Goal: Information Seeking & Learning: Learn about a topic

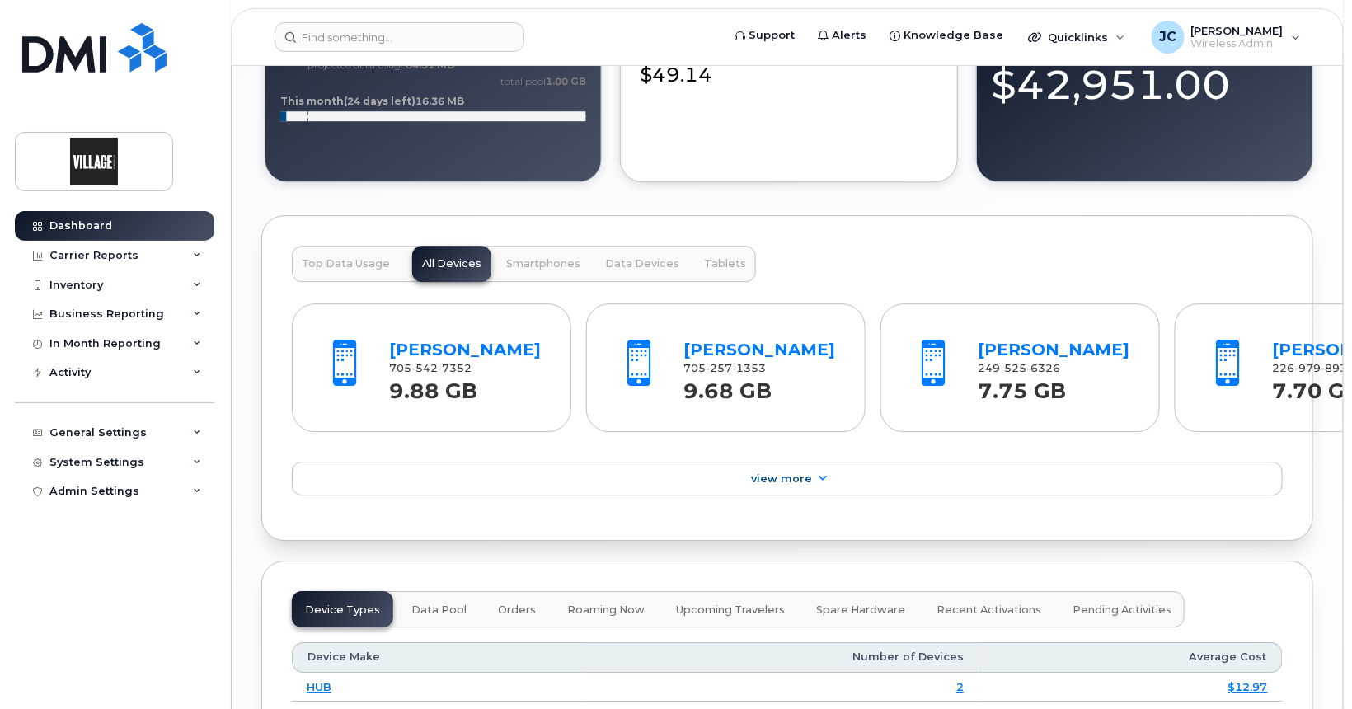
scroll to position [1649, 0]
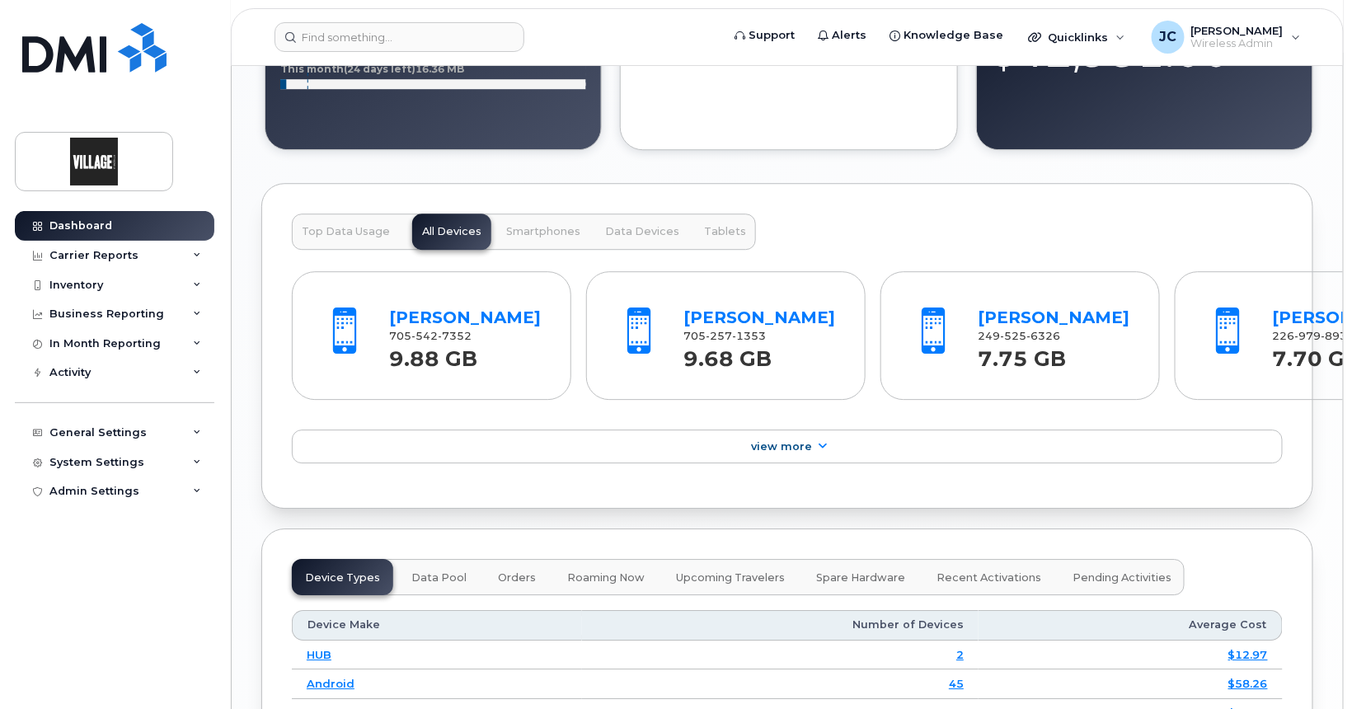
click at [358, 231] on span "Top Data Usage" at bounding box center [346, 231] width 88 height 13
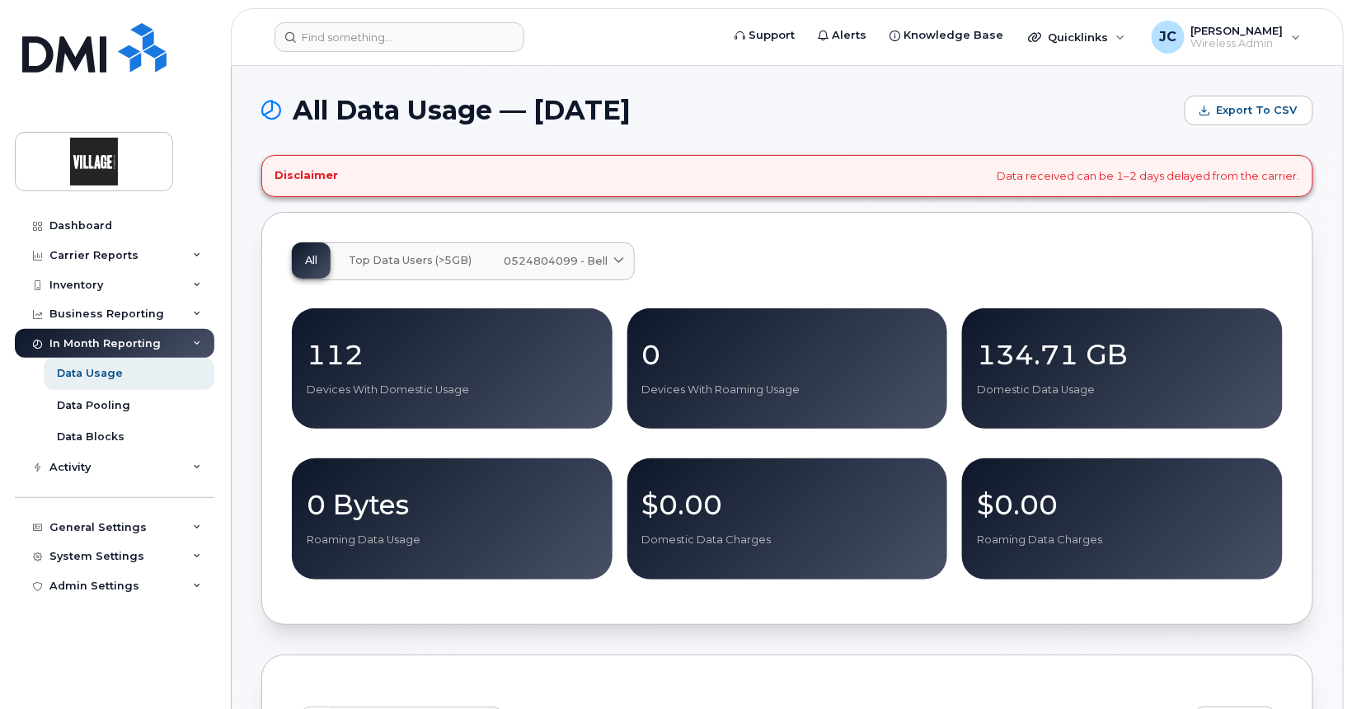
click at [407, 257] on span "Top Data Users (>5GB)" at bounding box center [410, 260] width 123 height 13
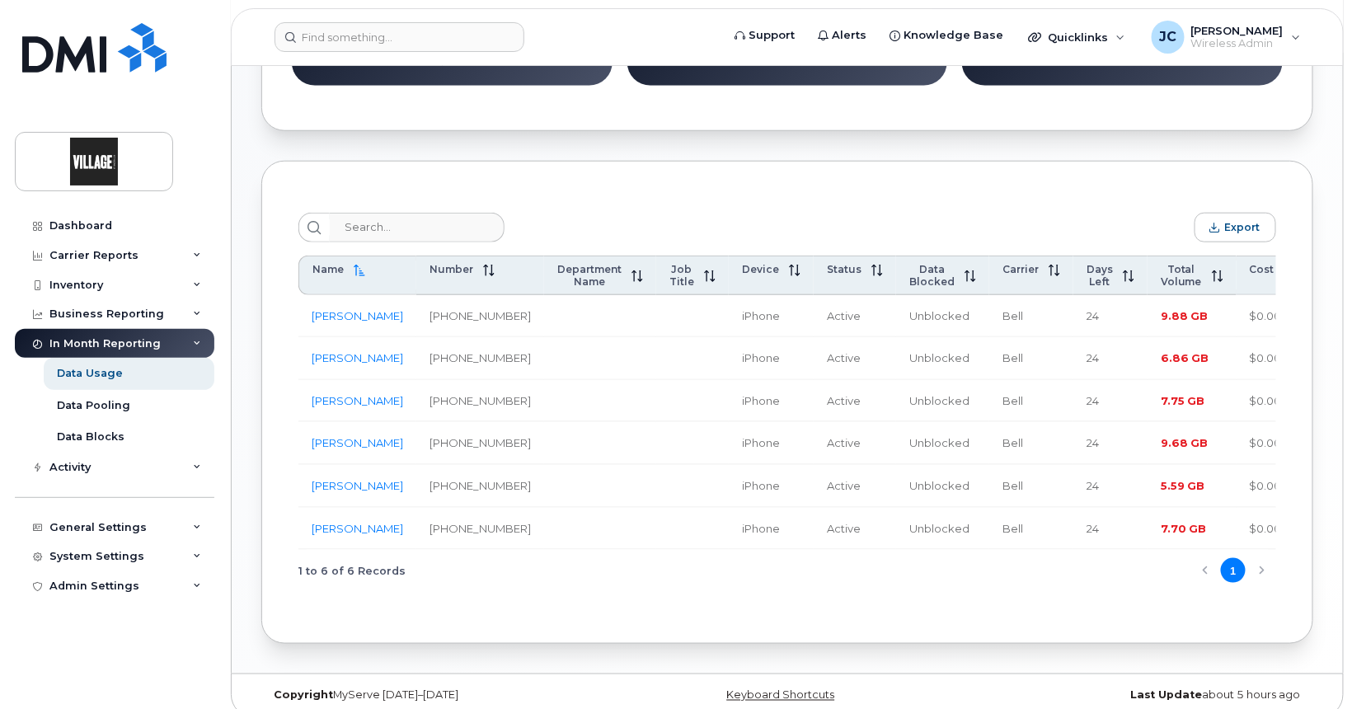
scroll to position [495, 0]
click at [1161, 280] on span "Total Volume" at bounding box center [1181, 274] width 41 height 25
click at [111, 246] on div "Carrier Reports" at bounding box center [115, 256] width 200 height 30
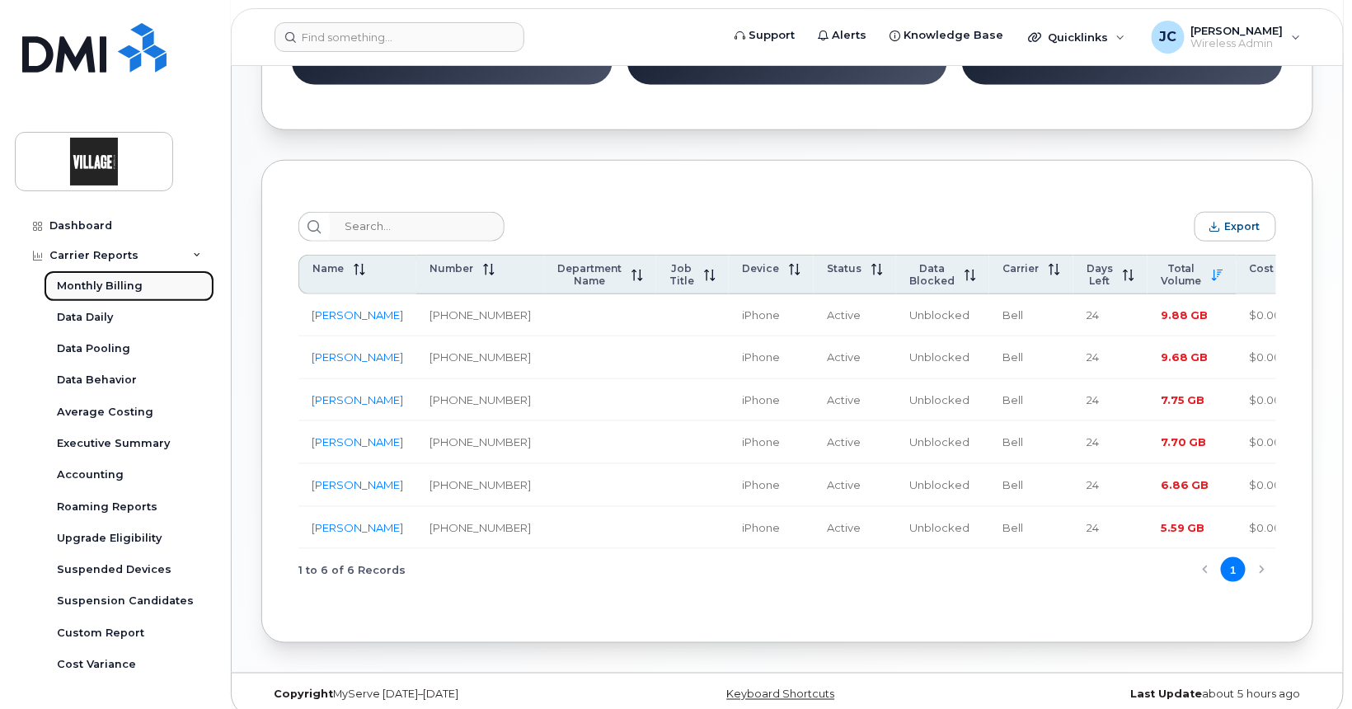
click at [103, 281] on div "Monthly Billing" at bounding box center [100, 286] width 86 height 15
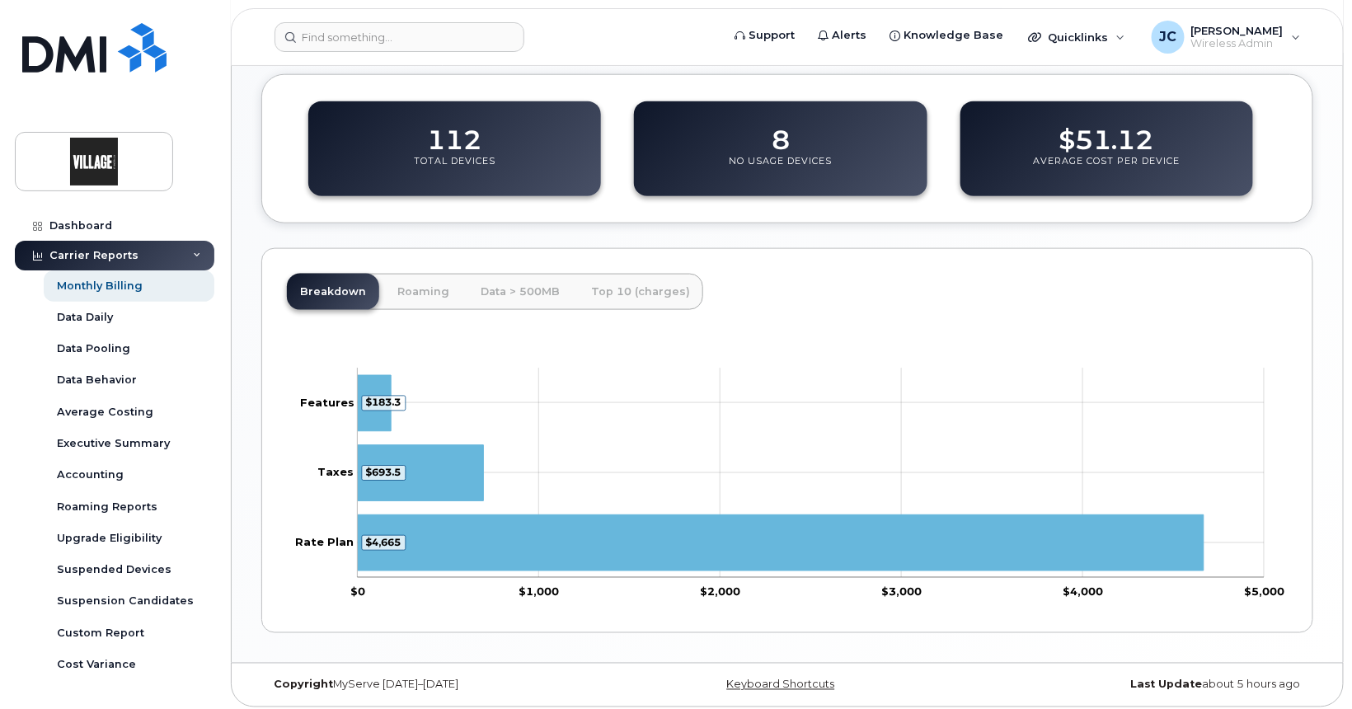
scroll to position [661, 0]
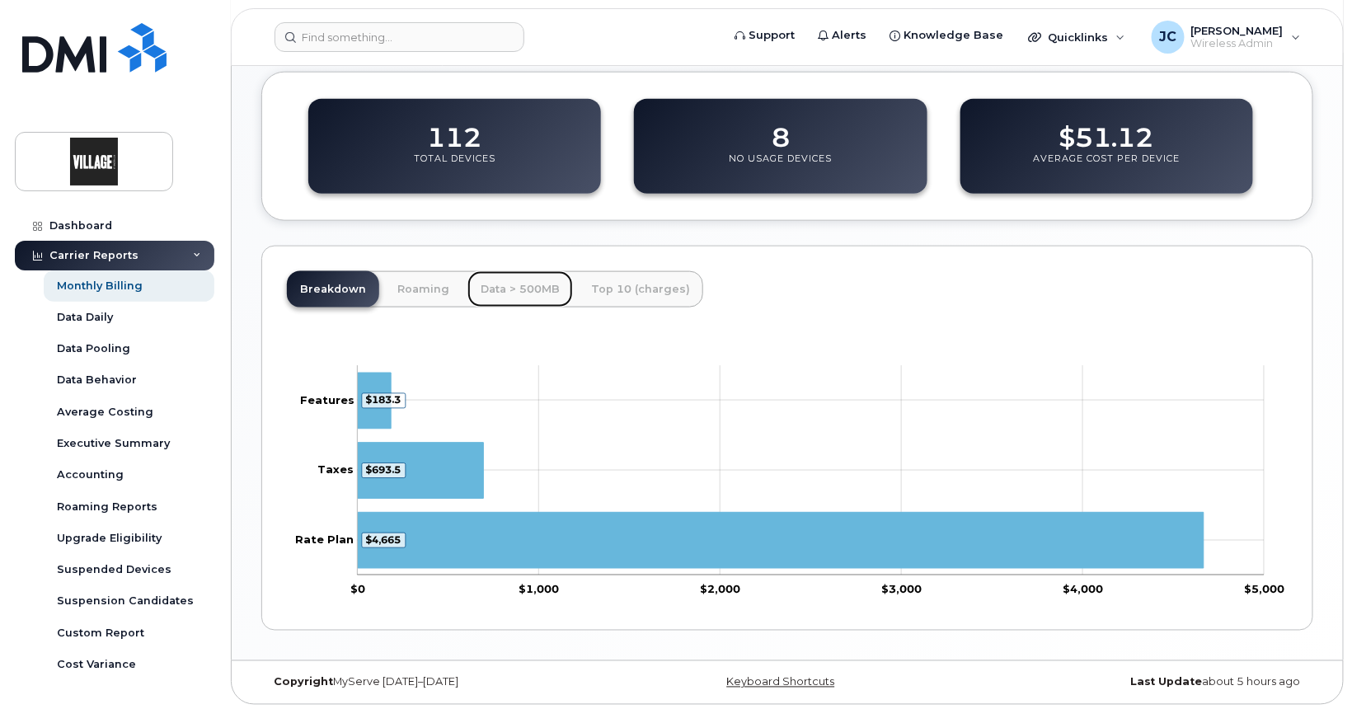
click at [509, 288] on link "Data > 500MB" at bounding box center [521, 289] width 106 height 36
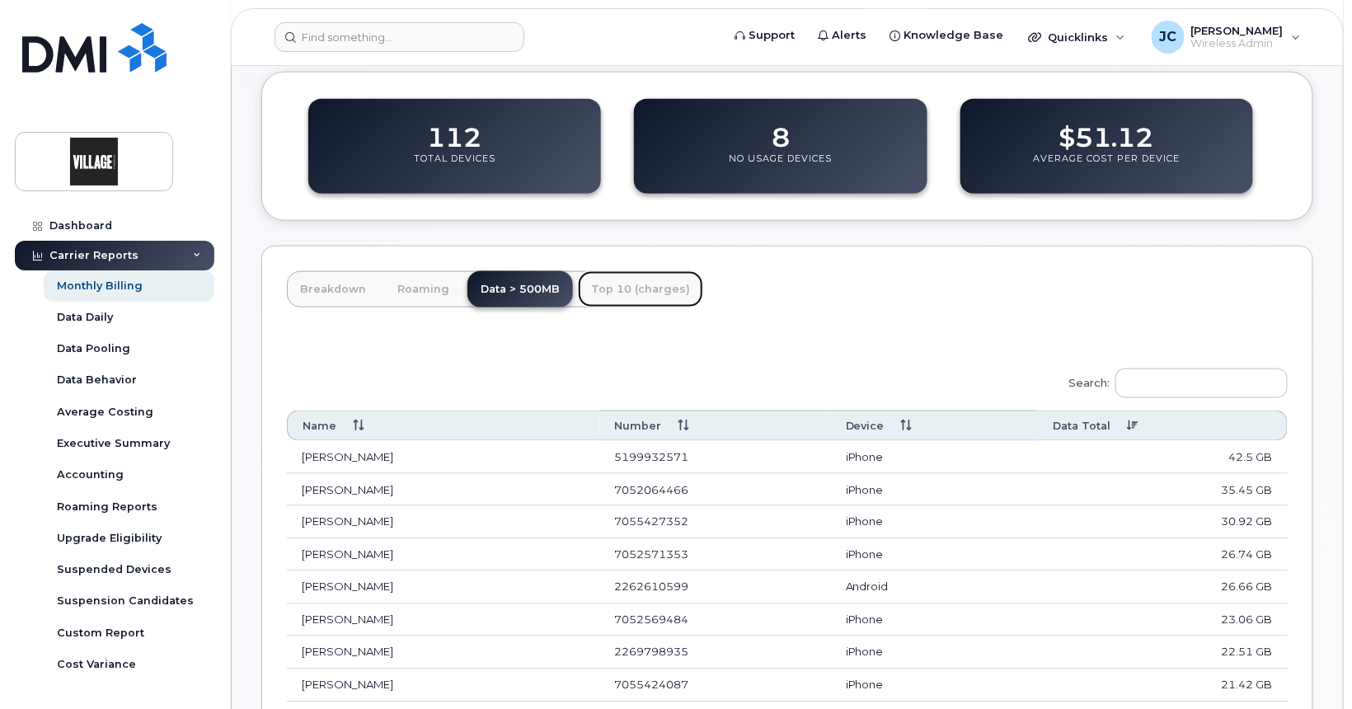
click at [628, 284] on link "Top 10 (charges)" at bounding box center [640, 289] width 125 height 36
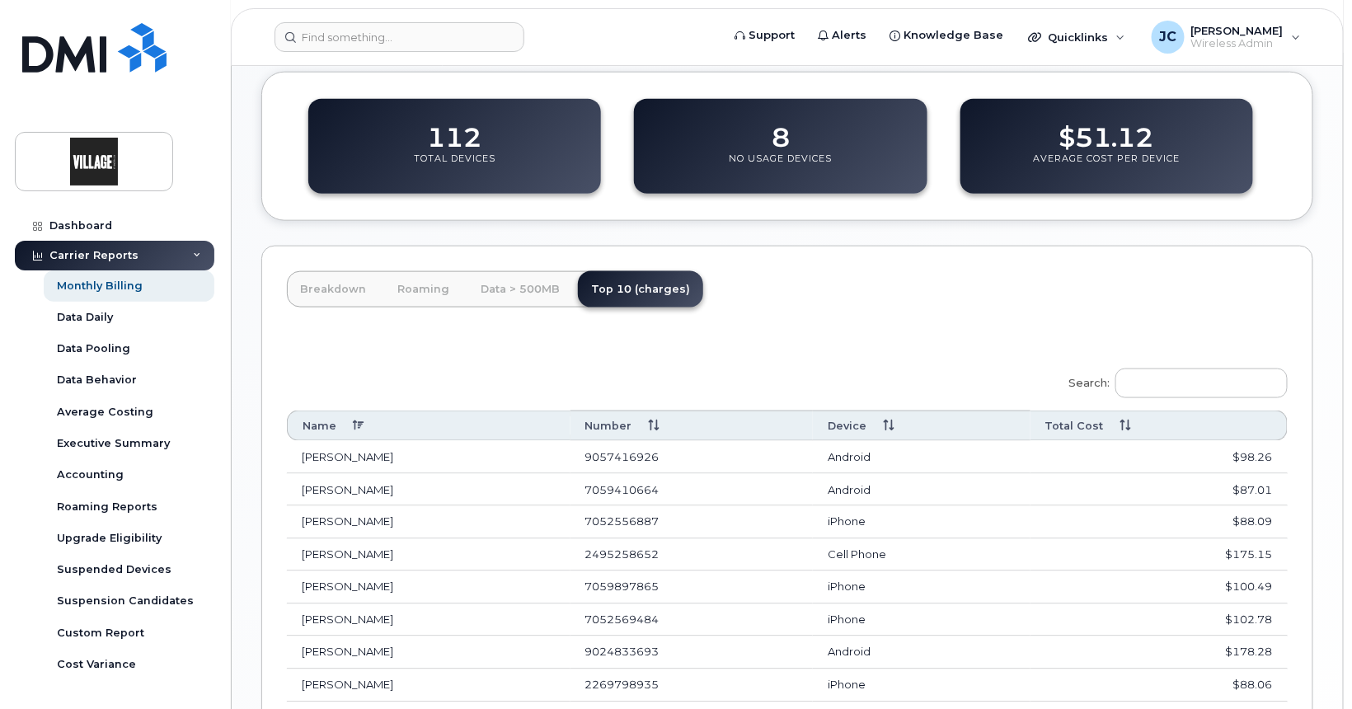
click at [1120, 421] on th "Total Cost" at bounding box center [1159, 426] width 257 height 31
click at [1252, 486] on td "$175.15" at bounding box center [1159, 490] width 257 height 33
click at [1236, 486] on td "$175.15" at bounding box center [1159, 490] width 257 height 33
click at [359, 482] on td "Katie Markkula" at bounding box center [429, 490] width 284 height 33
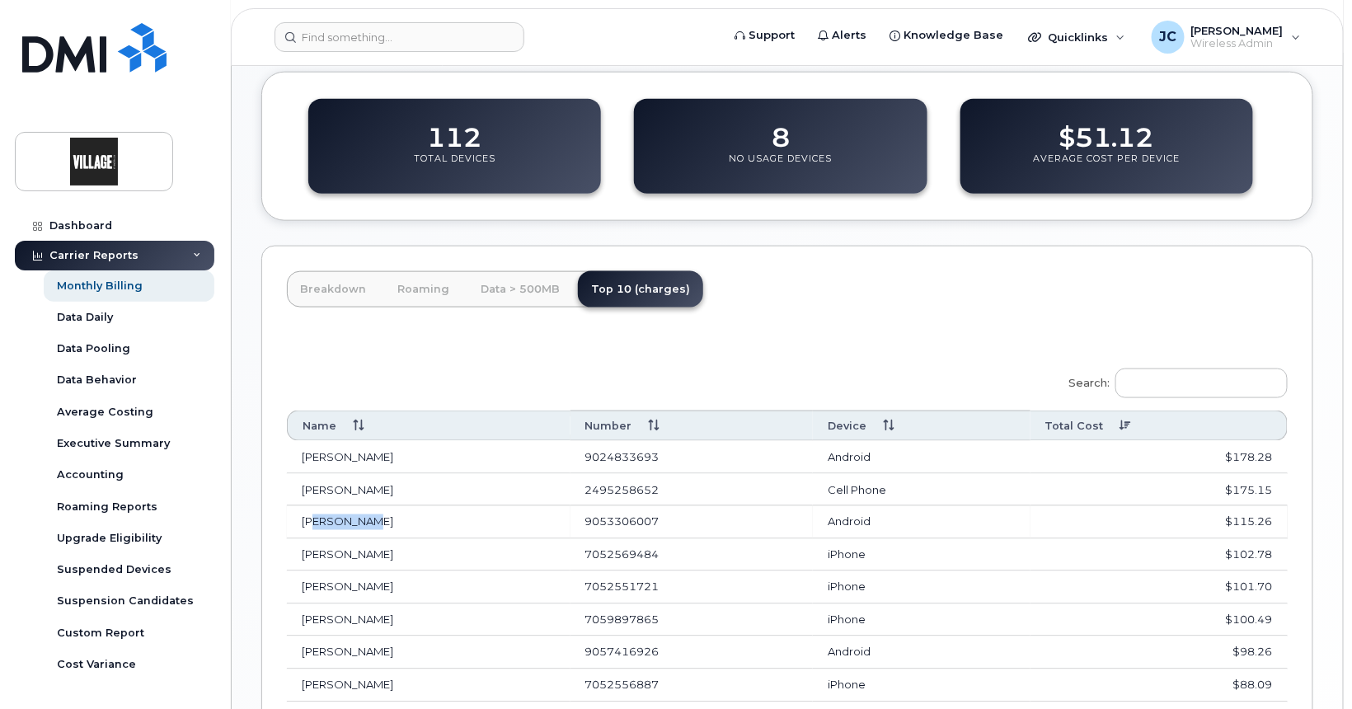
drag, startPoint x: 314, startPoint y: 515, endPoint x: 355, endPoint y: 524, distance: 41.2
click at [365, 523] on td "Taylor Pace" at bounding box center [429, 522] width 284 height 33
click at [355, 524] on td "Taylor Pace" at bounding box center [429, 522] width 284 height 33
drag, startPoint x: 329, startPoint y: 516, endPoint x: 338, endPoint y: 516, distance: 9.1
click at [338, 516] on td "Taylor Pace" at bounding box center [429, 522] width 284 height 33
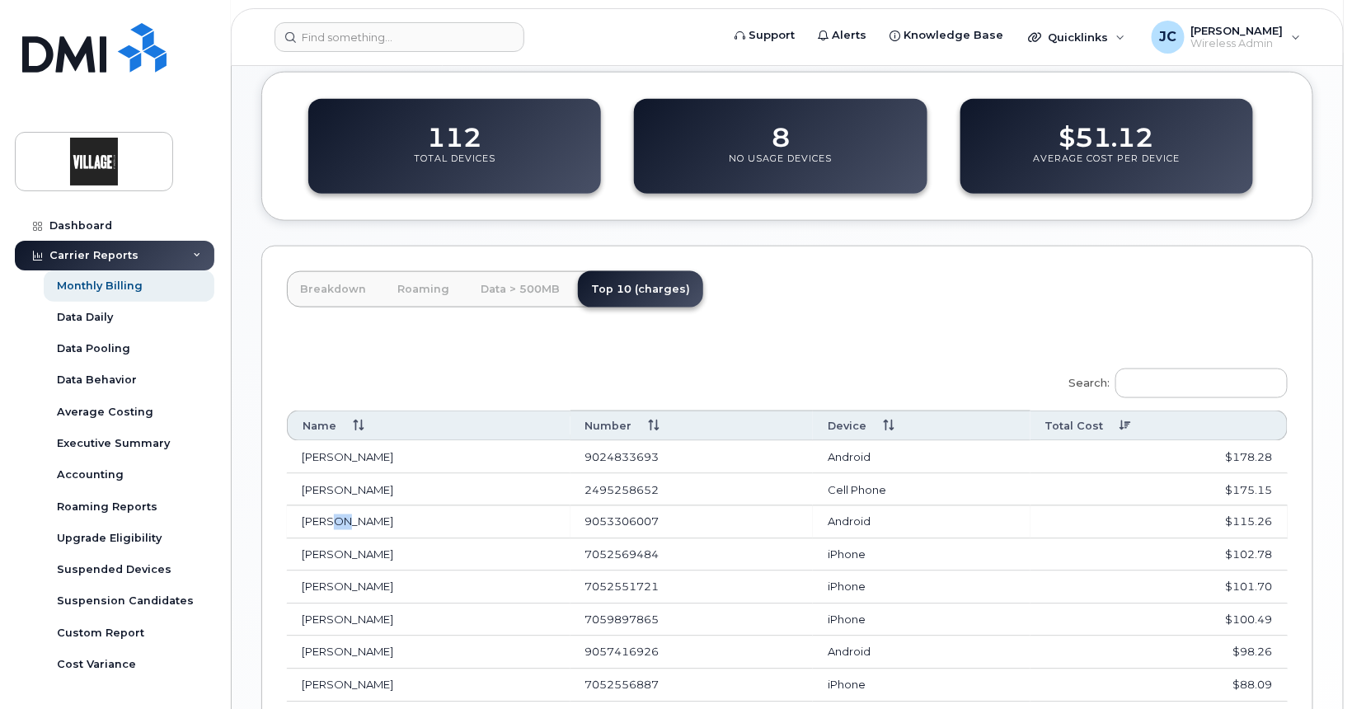
click at [338, 516] on td "Taylor Pace" at bounding box center [429, 522] width 284 height 33
drag, startPoint x: 324, startPoint y: 515, endPoint x: 341, endPoint y: 516, distance: 17.3
click at [341, 516] on td "Taylor Pace" at bounding box center [429, 522] width 284 height 33
click at [1258, 479] on td "$175.15" at bounding box center [1159, 490] width 257 height 33
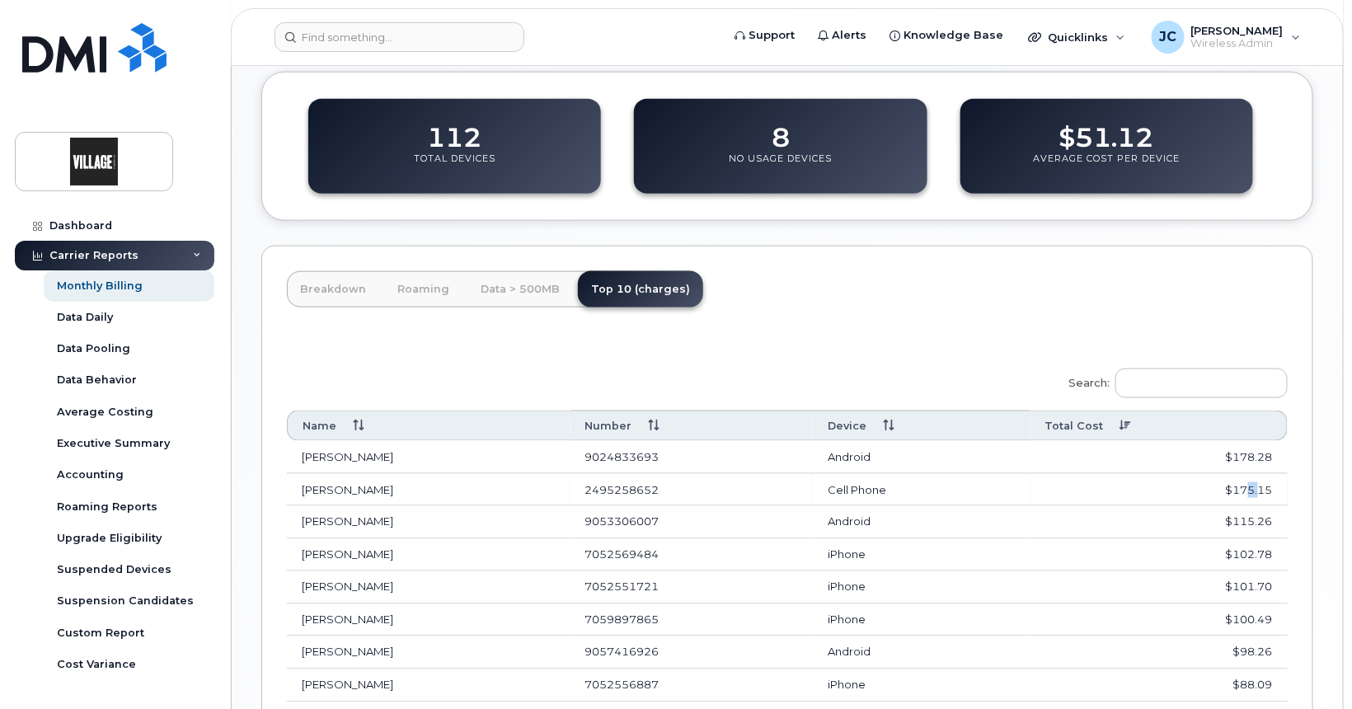
click at [1258, 479] on td "$175.15" at bounding box center [1159, 490] width 257 height 33
drag, startPoint x: 334, startPoint y: 581, endPoint x: 360, endPoint y: 579, distance: 25.7
click at [360, 579] on td "Stephanie Bifano" at bounding box center [429, 587] width 284 height 33
click at [358, 578] on td "Stephanie Bifano" at bounding box center [429, 587] width 284 height 33
click at [361, 583] on td "Stephanie Bifano" at bounding box center [429, 587] width 284 height 33
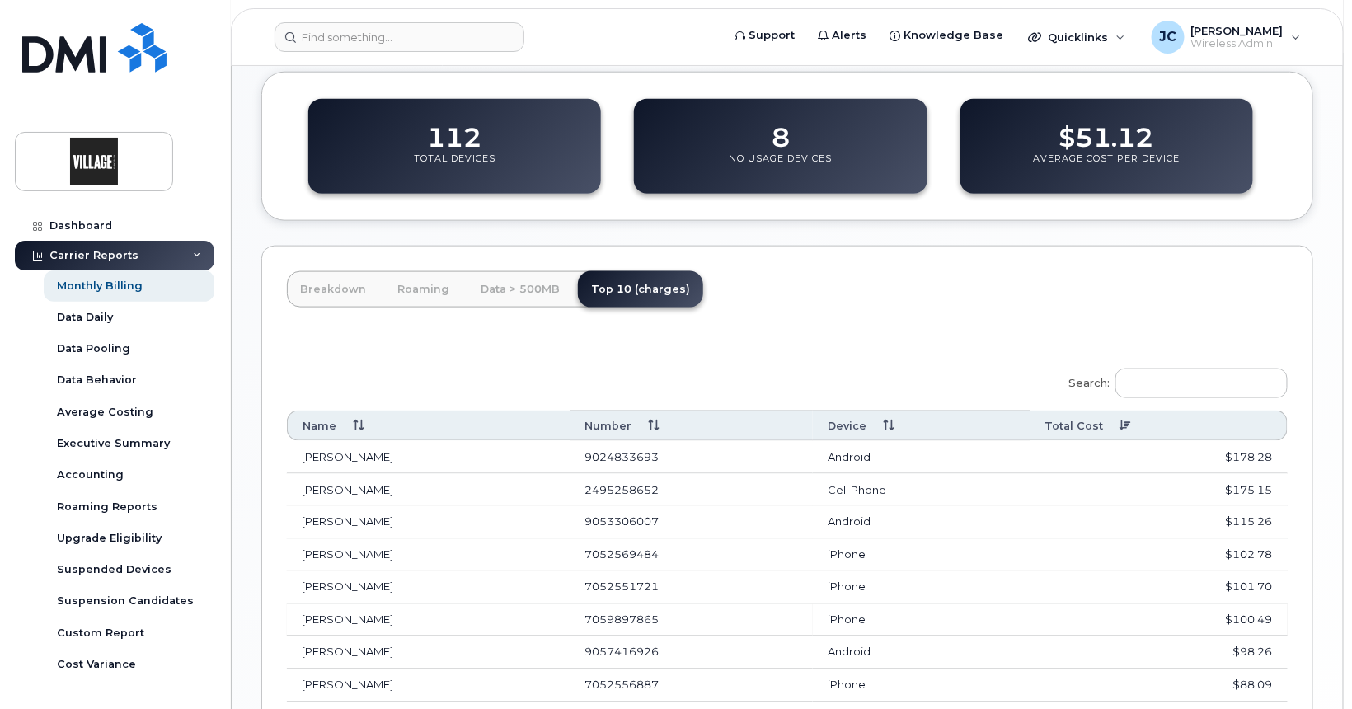
click at [320, 609] on td "Laura Disano" at bounding box center [429, 620] width 284 height 33
drag, startPoint x: 336, startPoint y: 618, endPoint x: 345, endPoint y: 614, distance: 9.2
click at [345, 614] on td "Laura Disano" at bounding box center [429, 620] width 284 height 33
click at [345, 613] on td "Laura Disano" at bounding box center [429, 620] width 284 height 33
click at [107, 505] on div "Roaming Reports" at bounding box center [107, 507] width 101 height 15
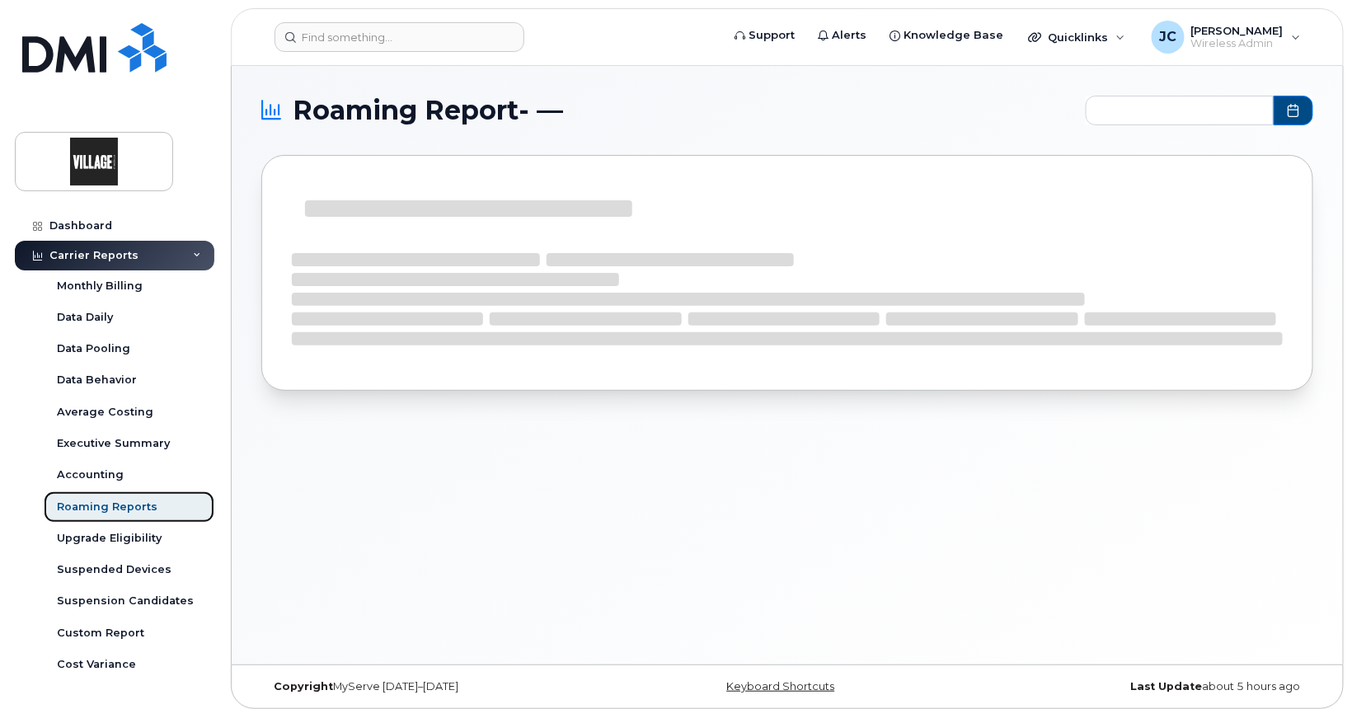
type input "2024-09 - 2025-08"
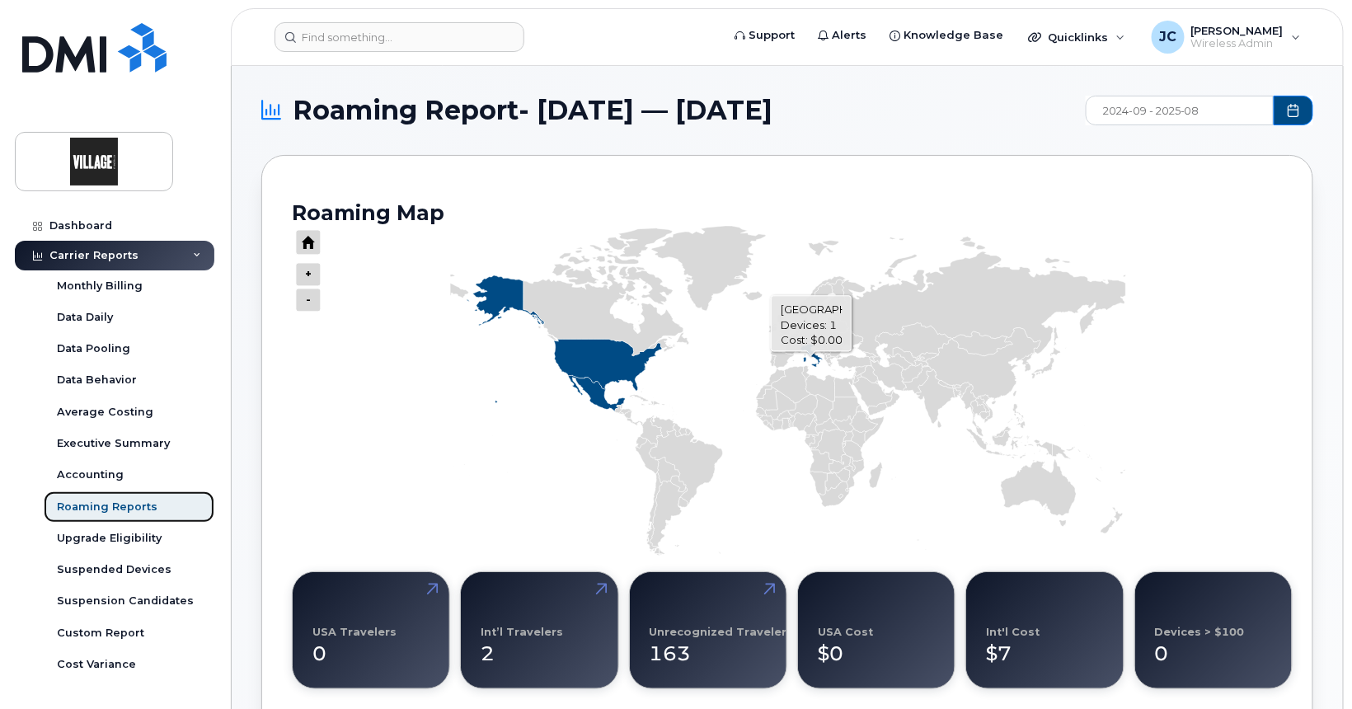
click at [811, 355] on icon "Series" at bounding box center [812, 355] width 22 height 23
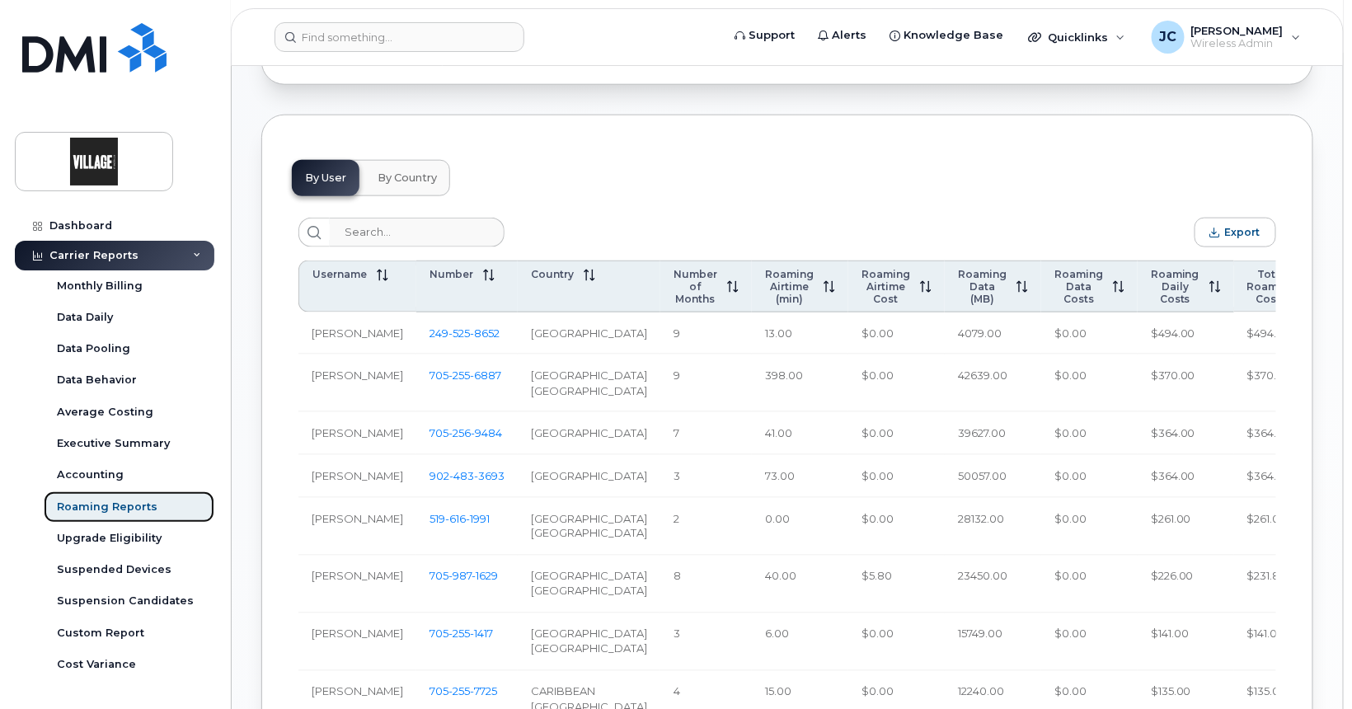
scroll to position [660, 0]
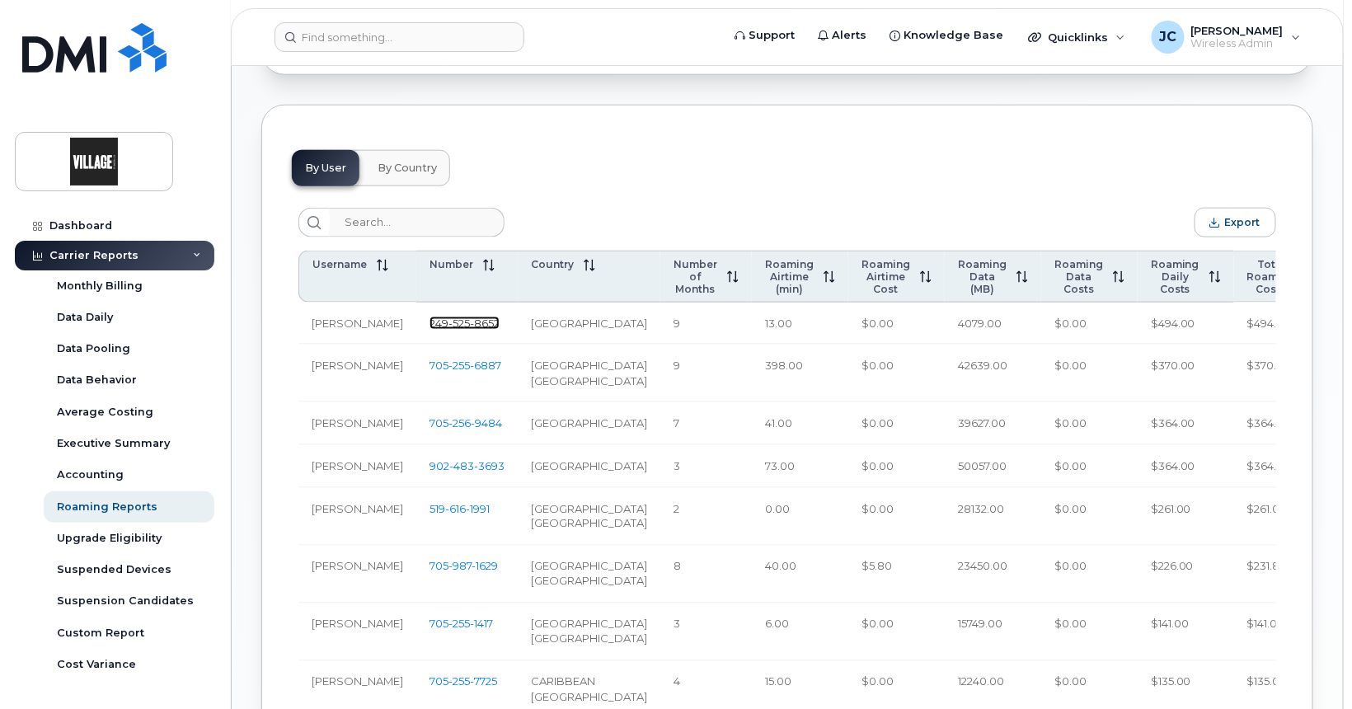
click at [487, 322] on span "8652" at bounding box center [485, 323] width 30 height 13
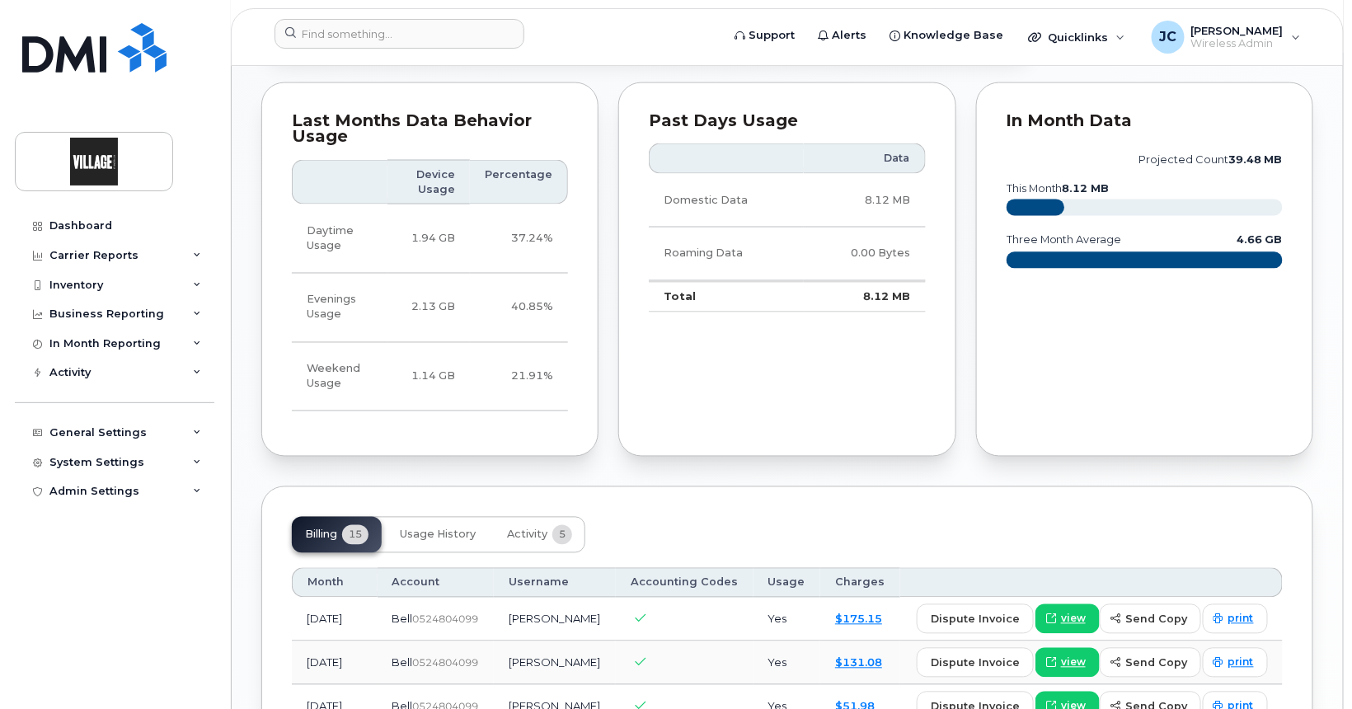
scroll to position [944, 0]
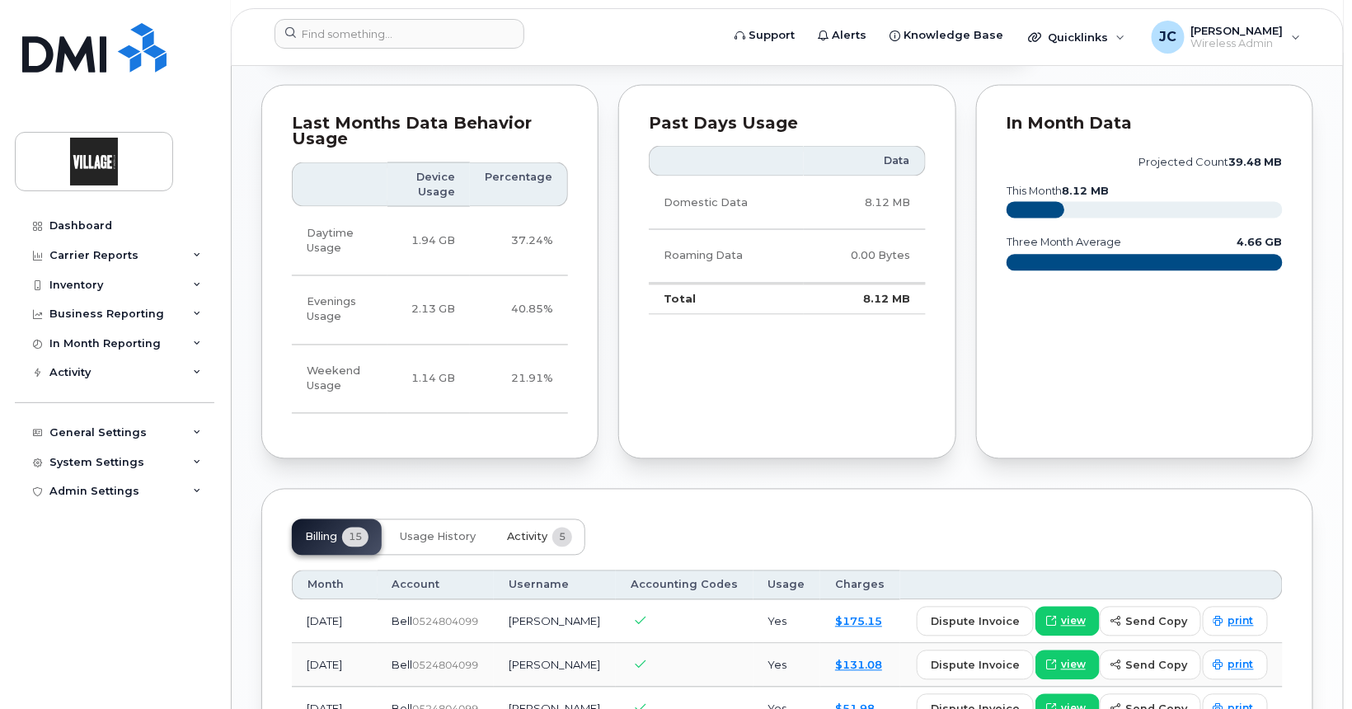
click at [536, 531] on span "Activity" at bounding box center [527, 537] width 40 height 13
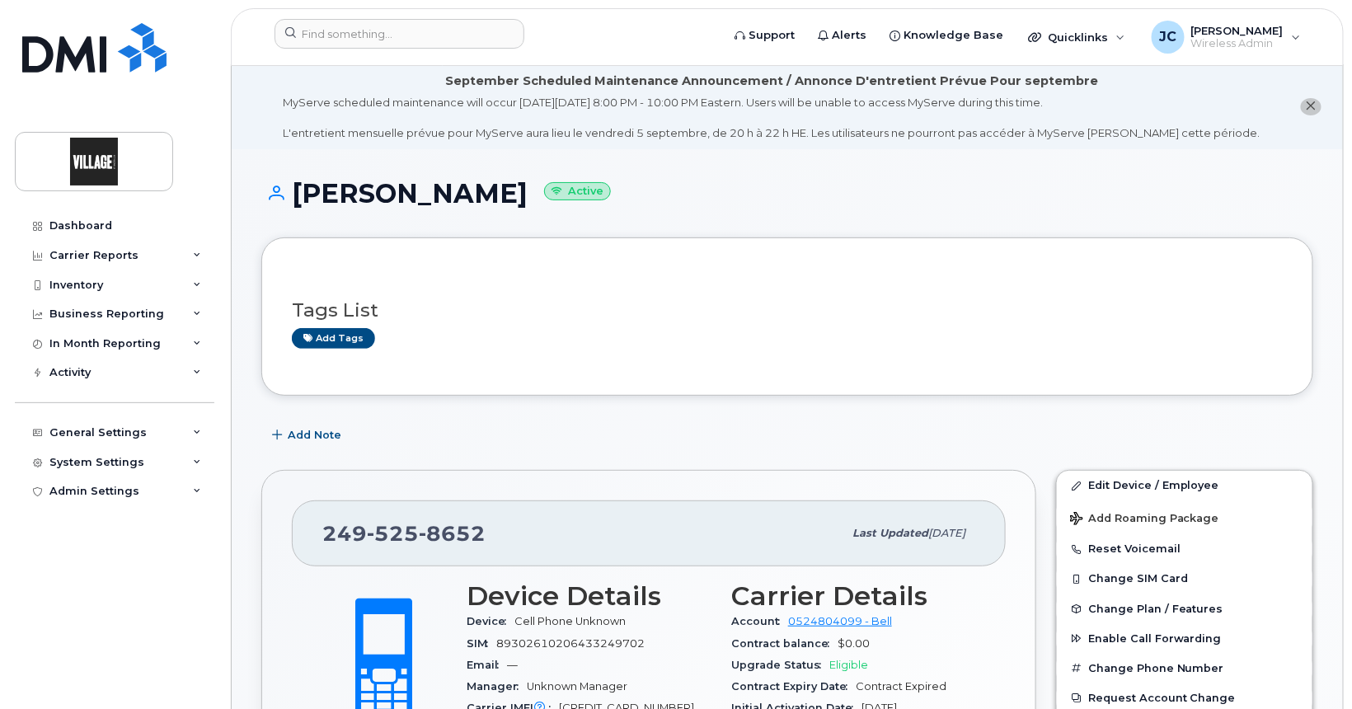
scroll to position [0, 0]
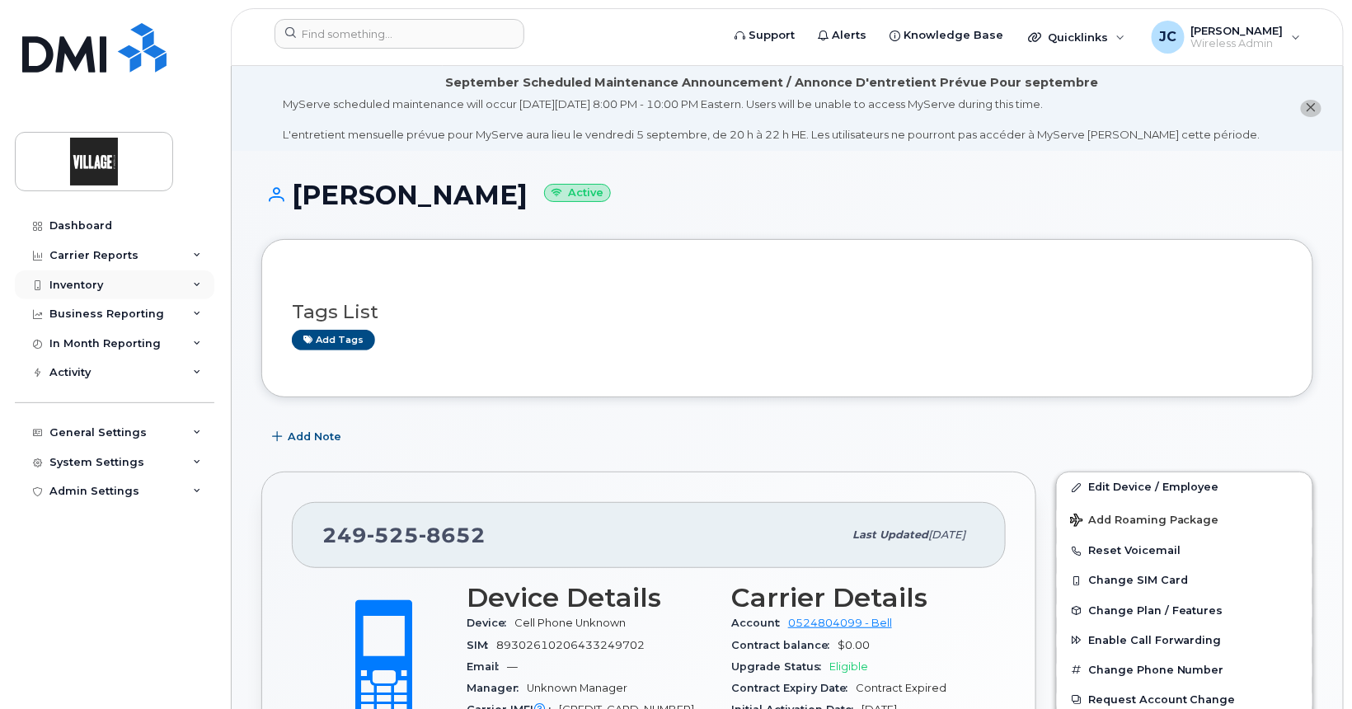
click at [92, 284] on div "Inventory" at bounding box center [76, 285] width 54 height 13
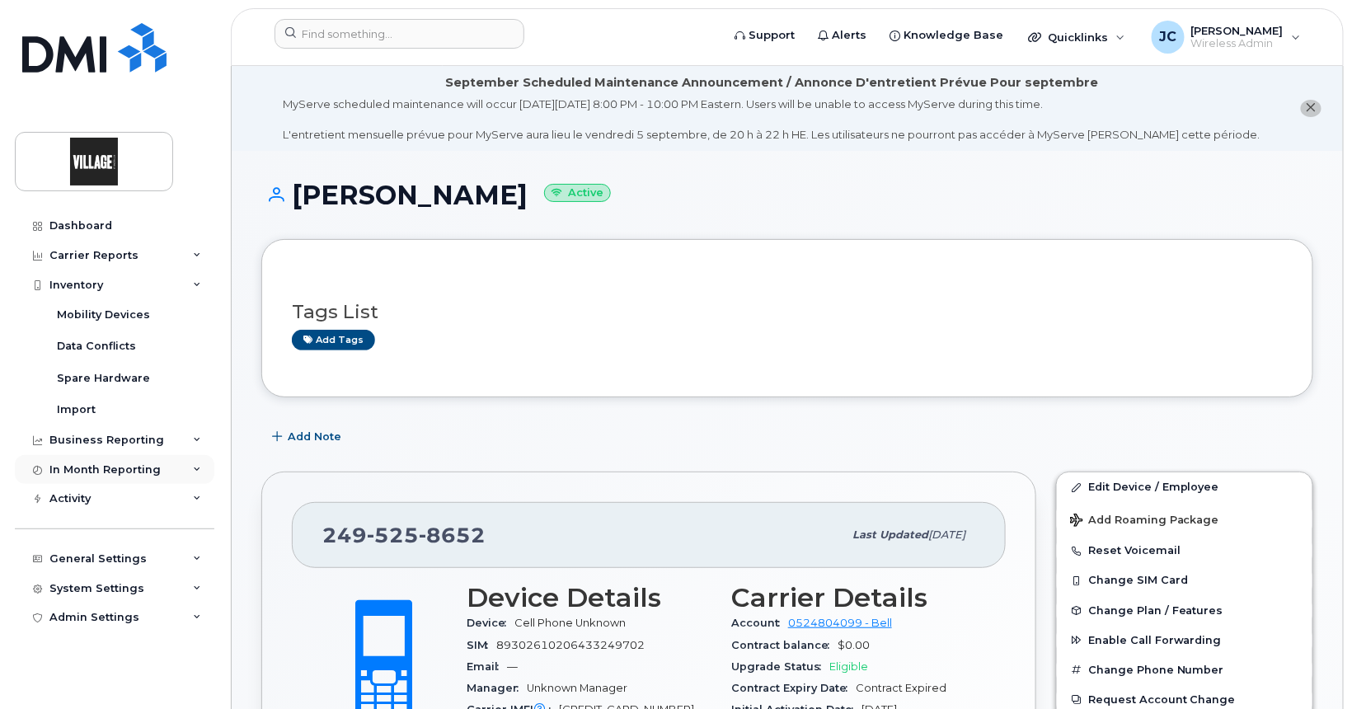
click at [112, 464] on div "In Month Reporting" at bounding box center [104, 469] width 111 height 13
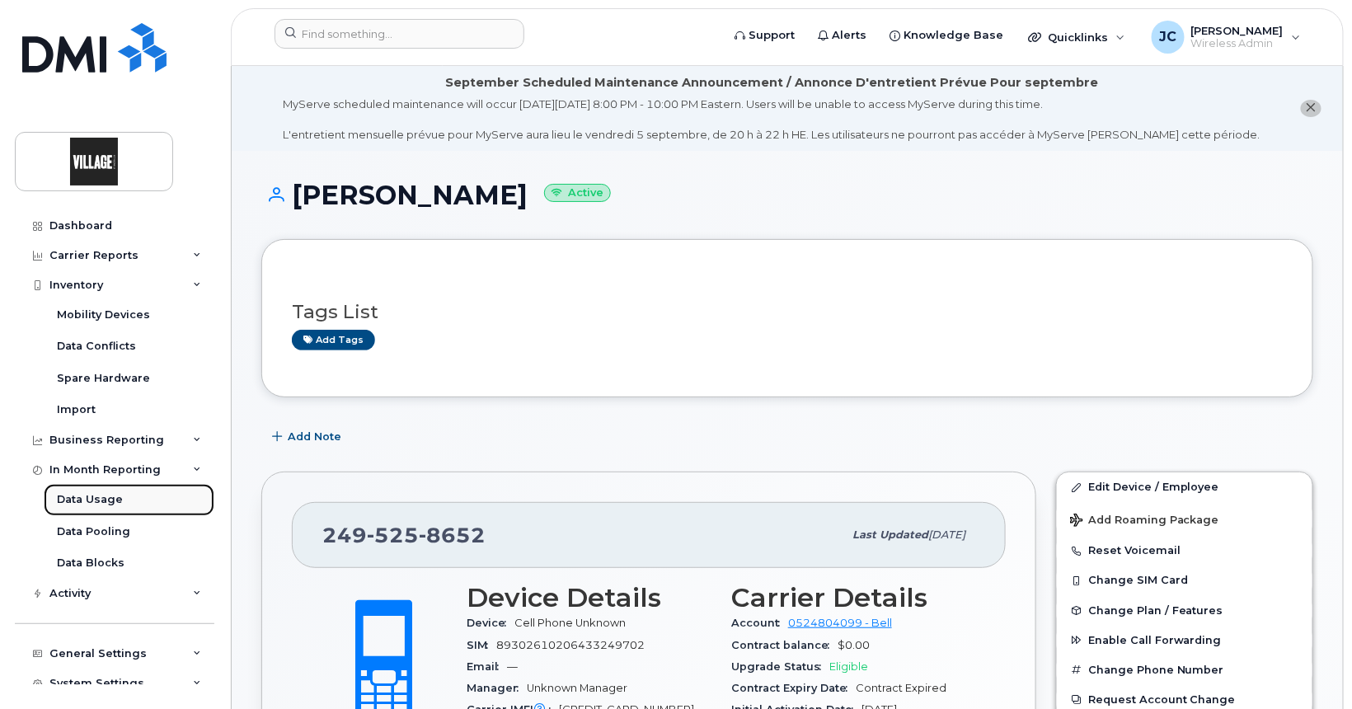
click at [104, 502] on div "Data Usage" at bounding box center [90, 499] width 66 height 15
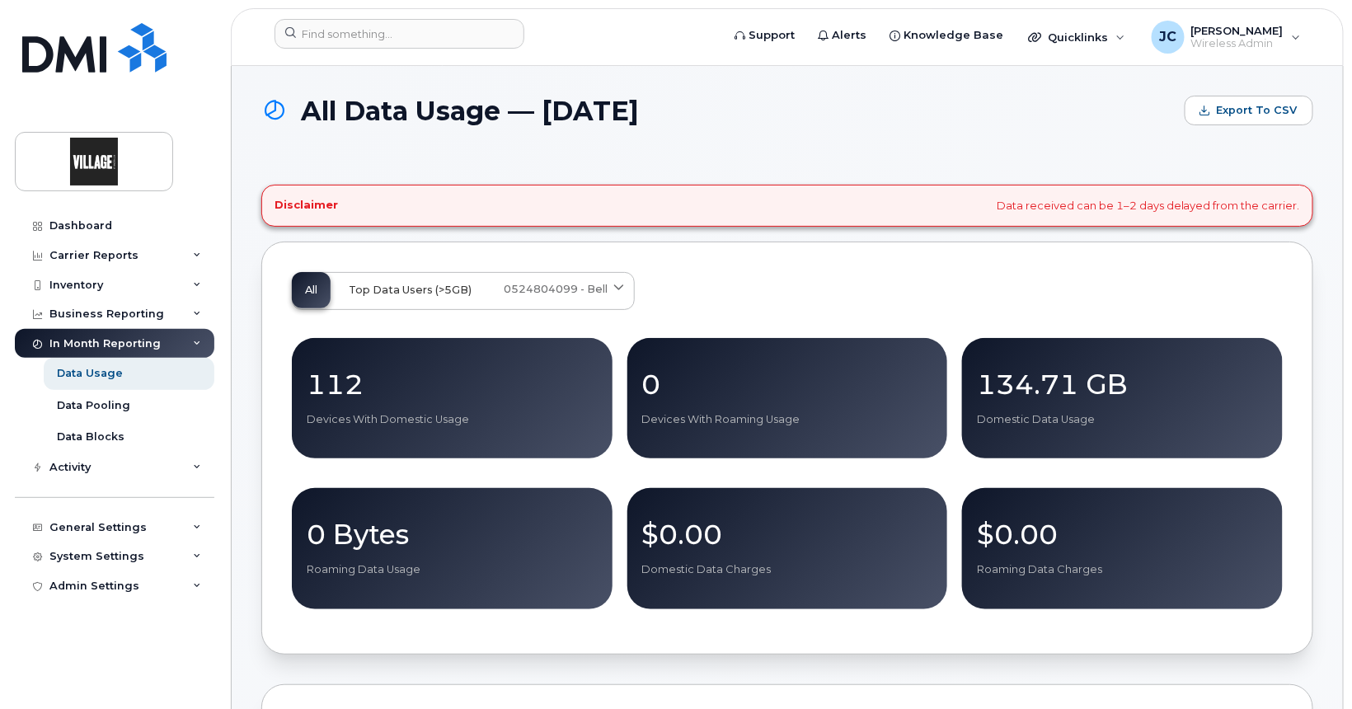
click at [419, 295] on button "Top Data Users (>5GB)" at bounding box center [410, 290] width 149 height 36
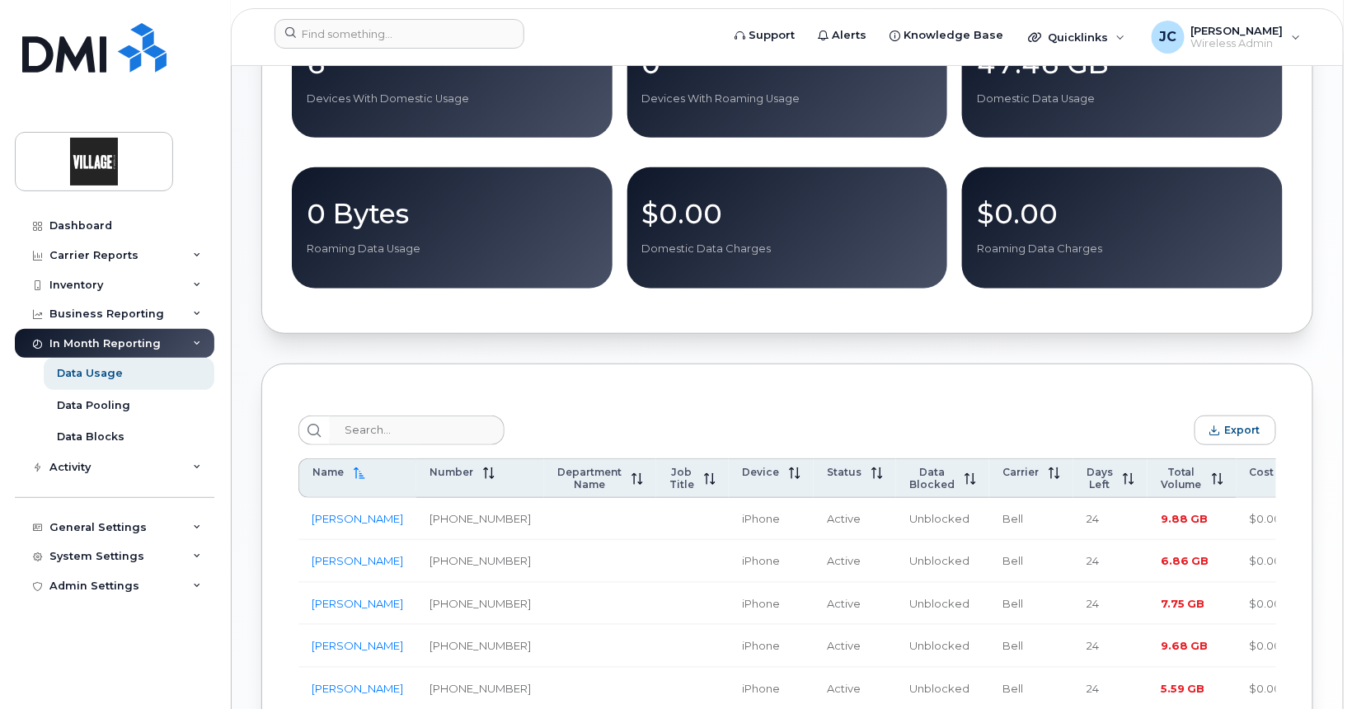
scroll to position [412, 0]
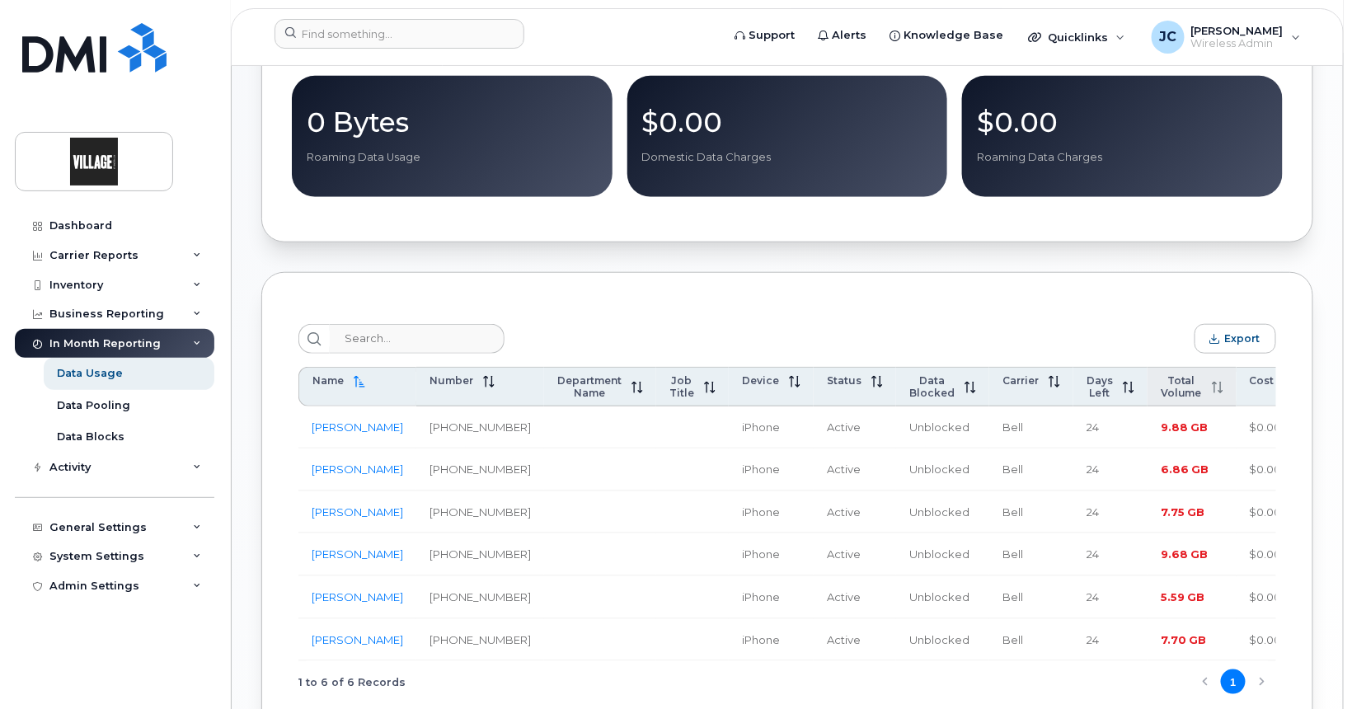
click at [1212, 389] on icon at bounding box center [1218, 388] width 12 height 12
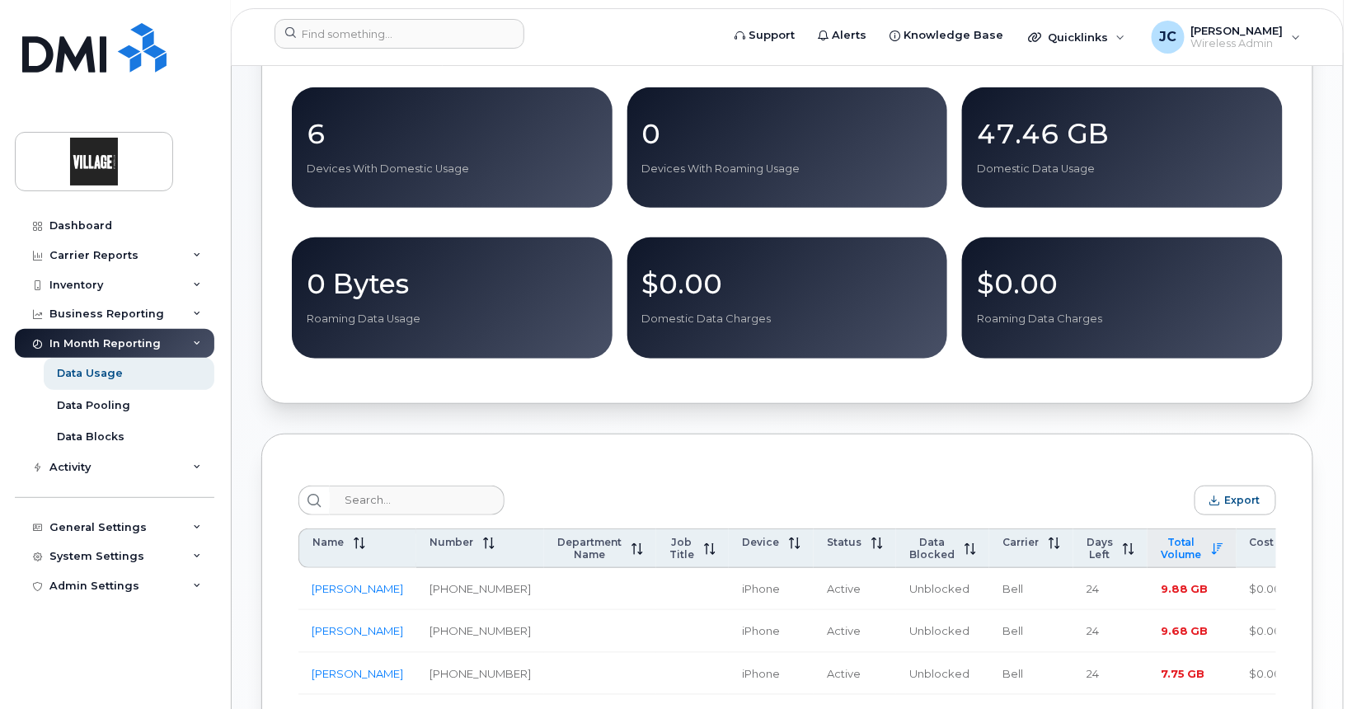
scroll to position [247, 0]
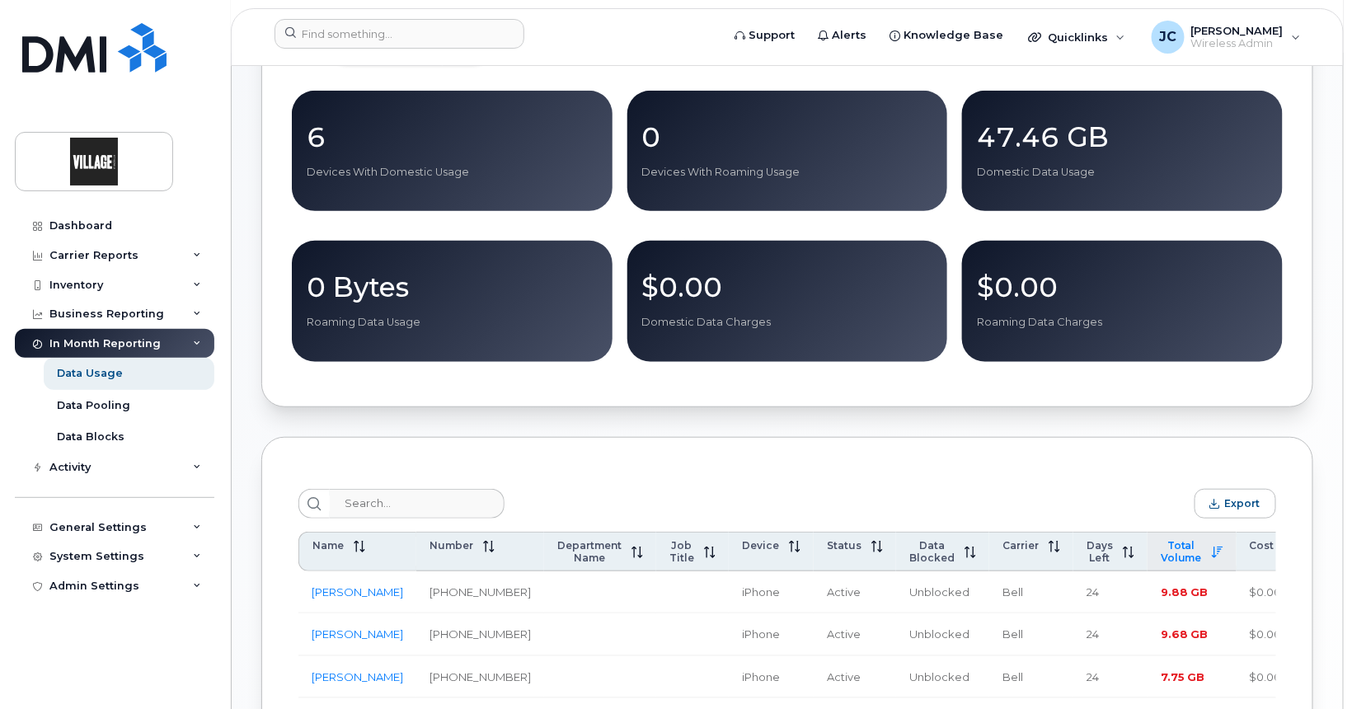
click at [1094, 299] on p "$0.00" at bounding box center [1122, 287] width 291 height 30
click at [681, 140] on p "0" at bounding box center [787, 137] width 291 height 30
drag, startPoint x: 665, startPoint y: 147, endPoint x: 661, endPoint y: 163, distance: 17.0
click at [665, 146] on p "0" at bounding box center [787, 137] width 291 height 30
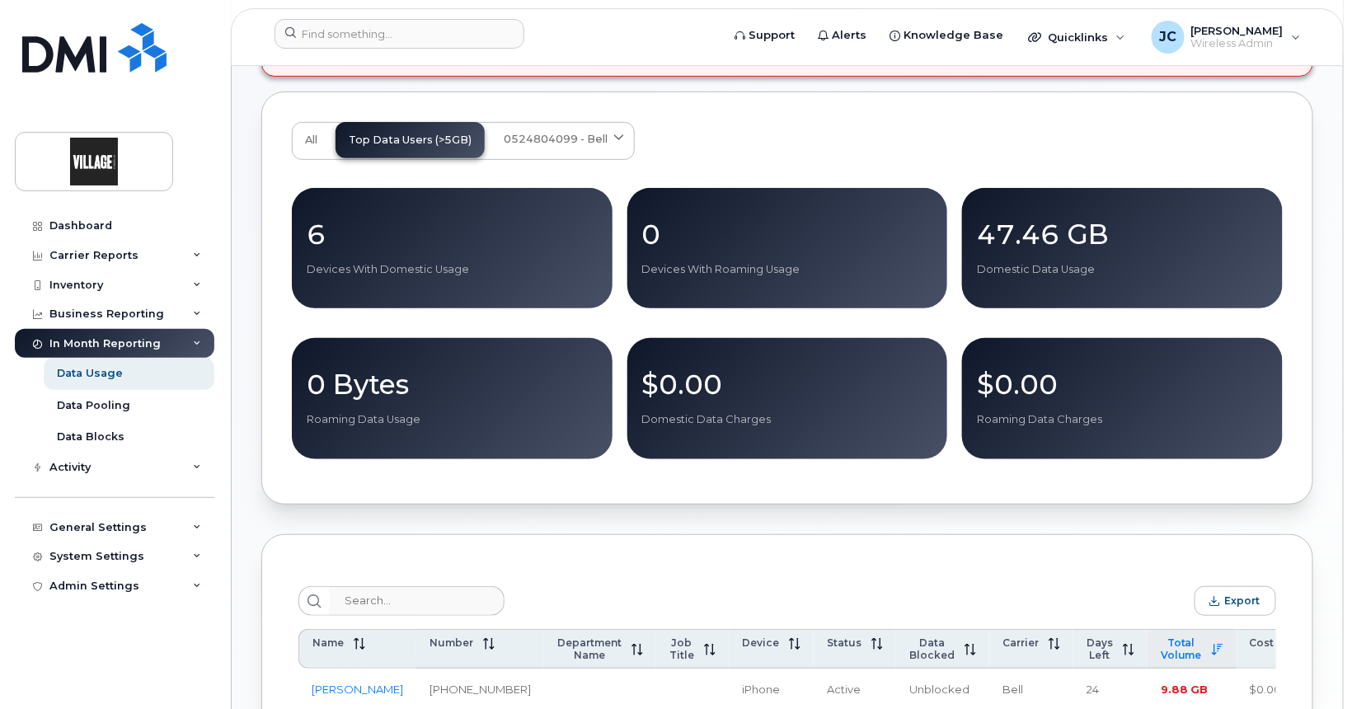
scroll to position [0, 0]
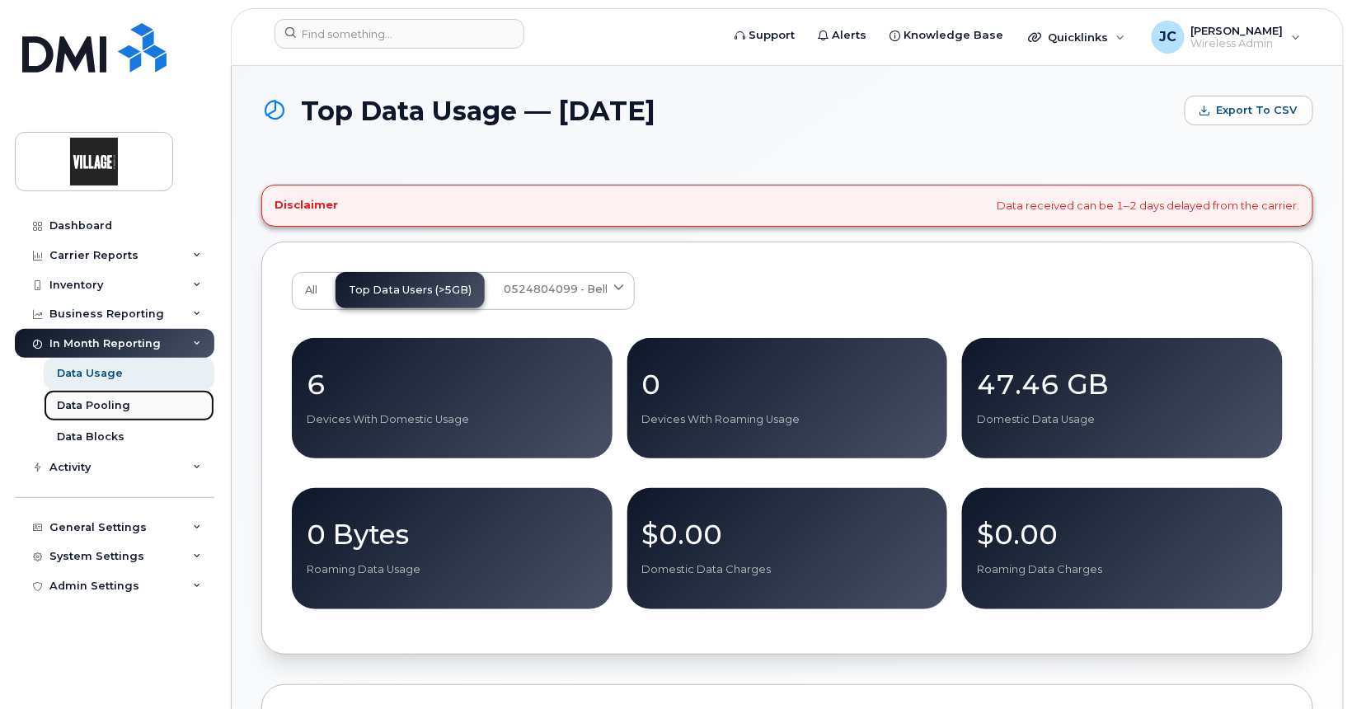
click at [92, 404] on div "Data Pooling" at bounding box center [93, 405] width 73 height 15
click at [77, 477] on div "Activity" at bounding box center [115, 468] width 200 height 30
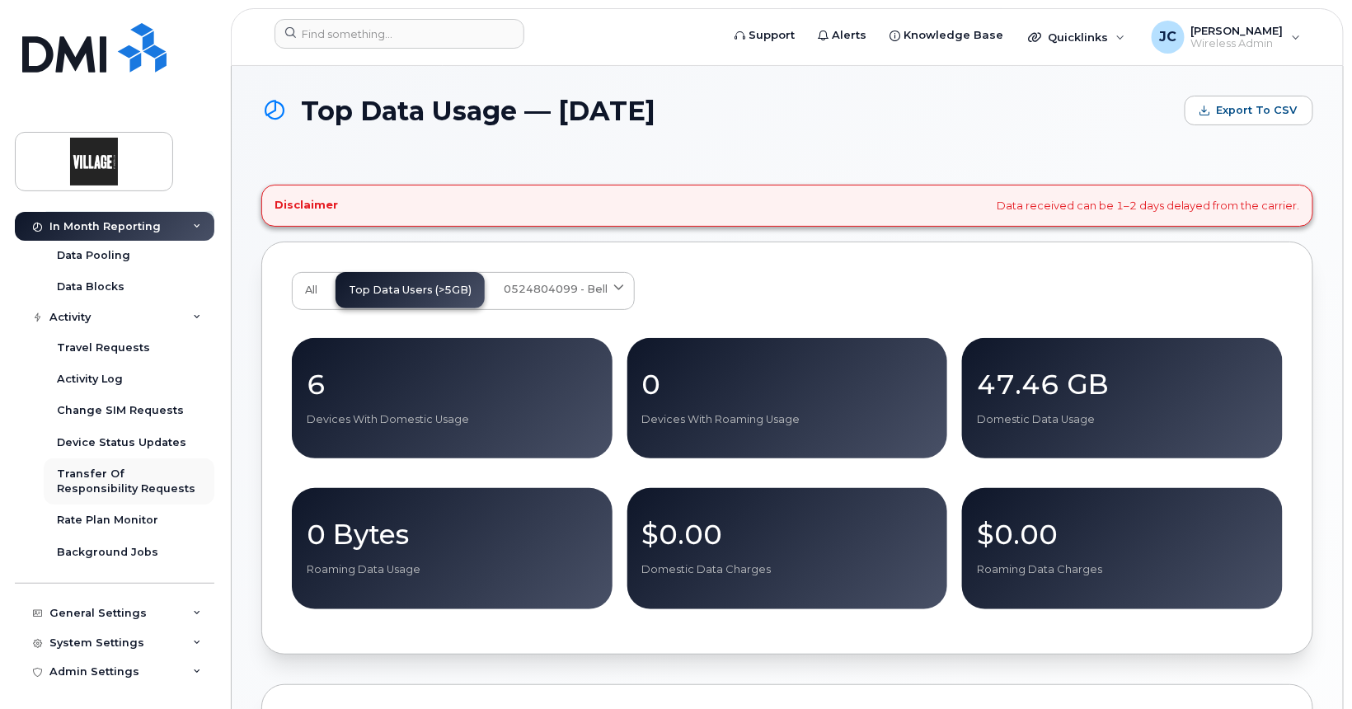
scroll to position [152, 0]
click at [128, 524] on div "Rate Plan Monitor" at bounding box center [107, 518] width 101 height 15
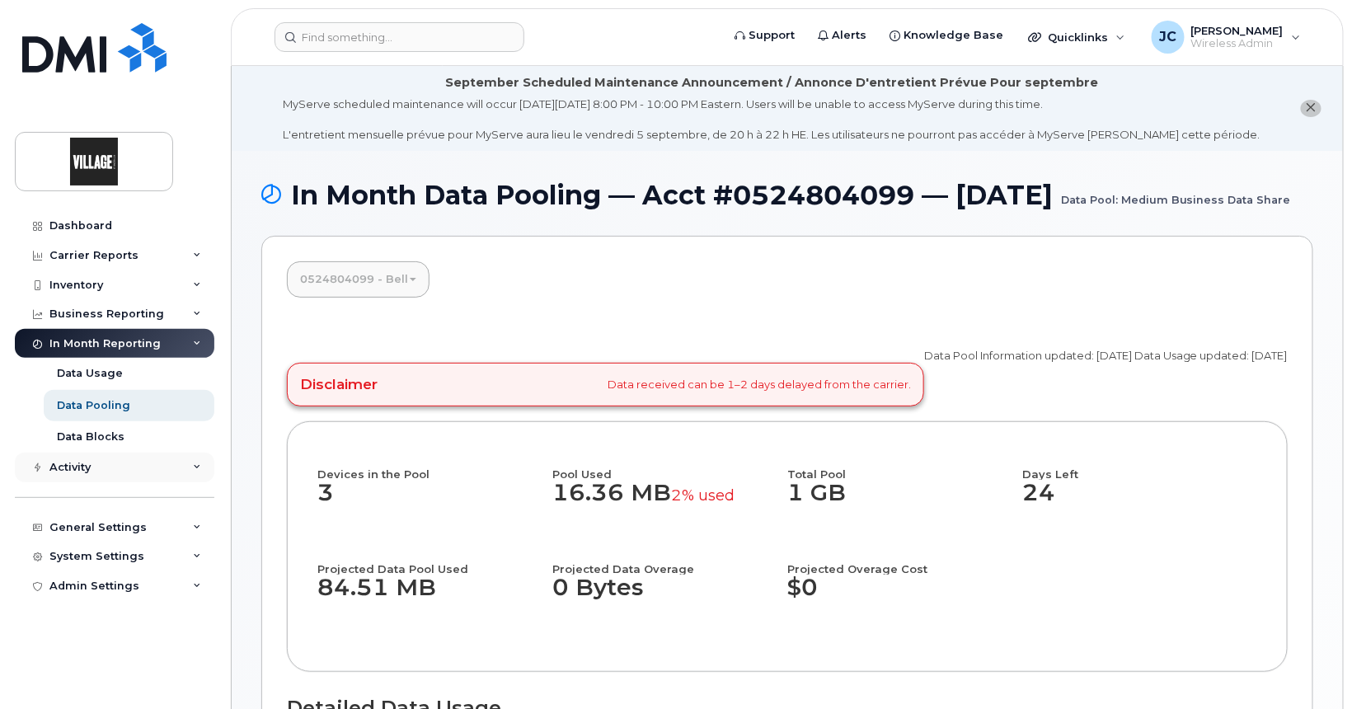
click at [70, 463] on div "Activity" at bounding box center [69, 467] width 41 height 13
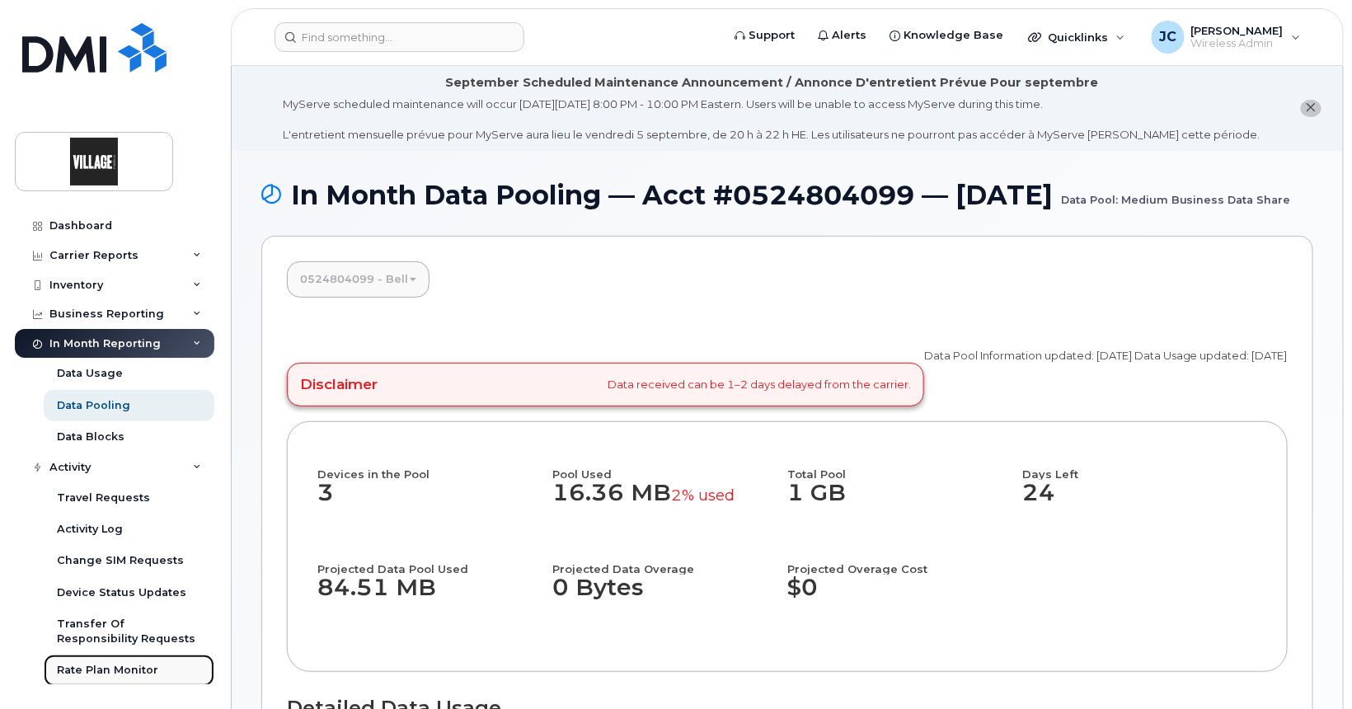
click at [124, 672] on div "Rate Plan Monitor" at bounding box center [107, 670] width 101 height 15
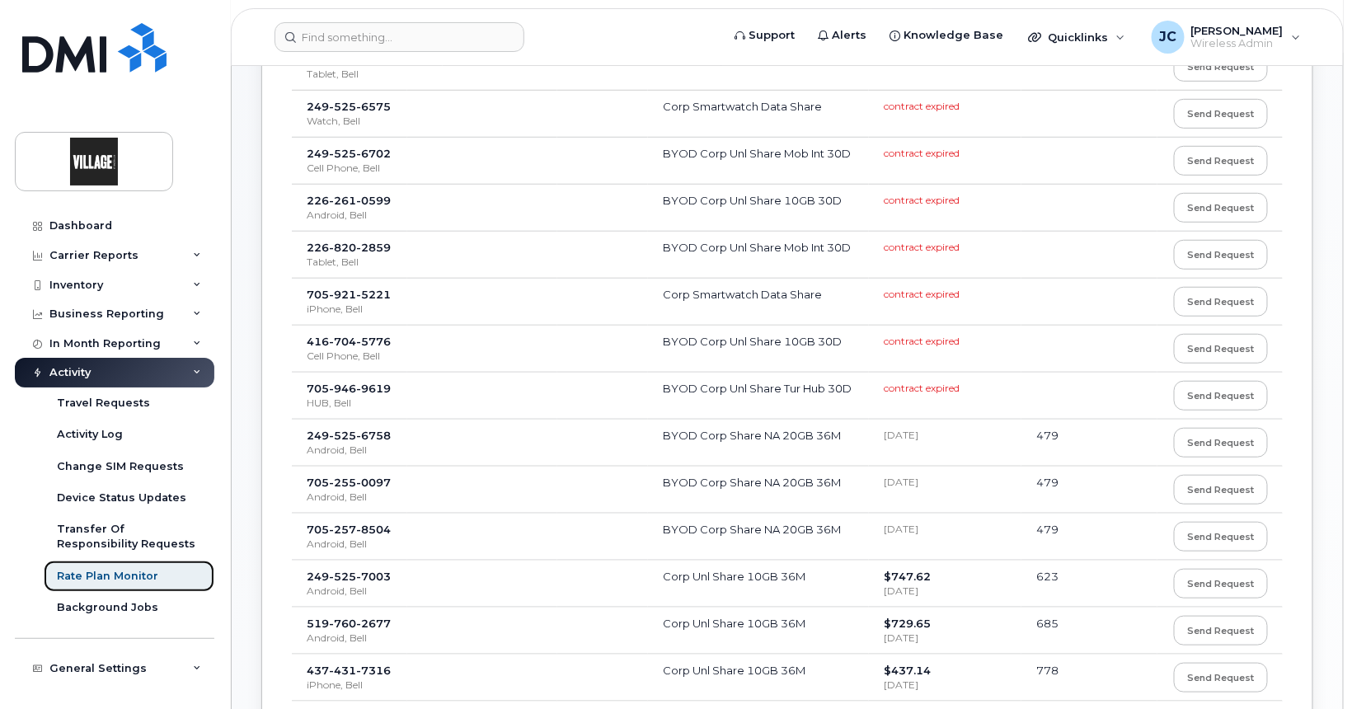
scroll to position [330, 0]
